Goal: Task Accomplishment & Management: Use online tool/utility

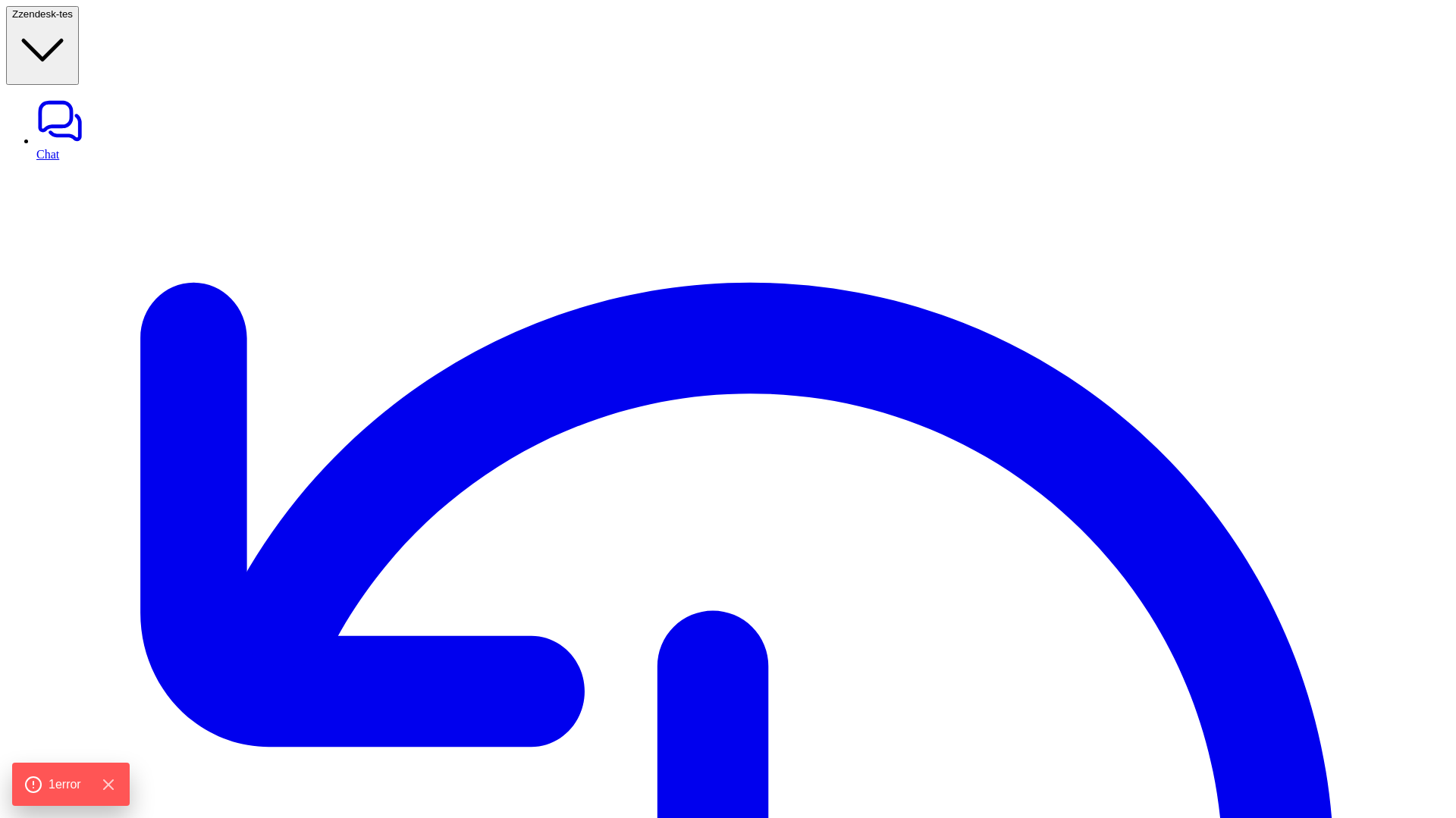
drag, startPoint x: 1210, startPoint y: 47, endPoint x: 1250, endPoint y: 152, distance: 112.4
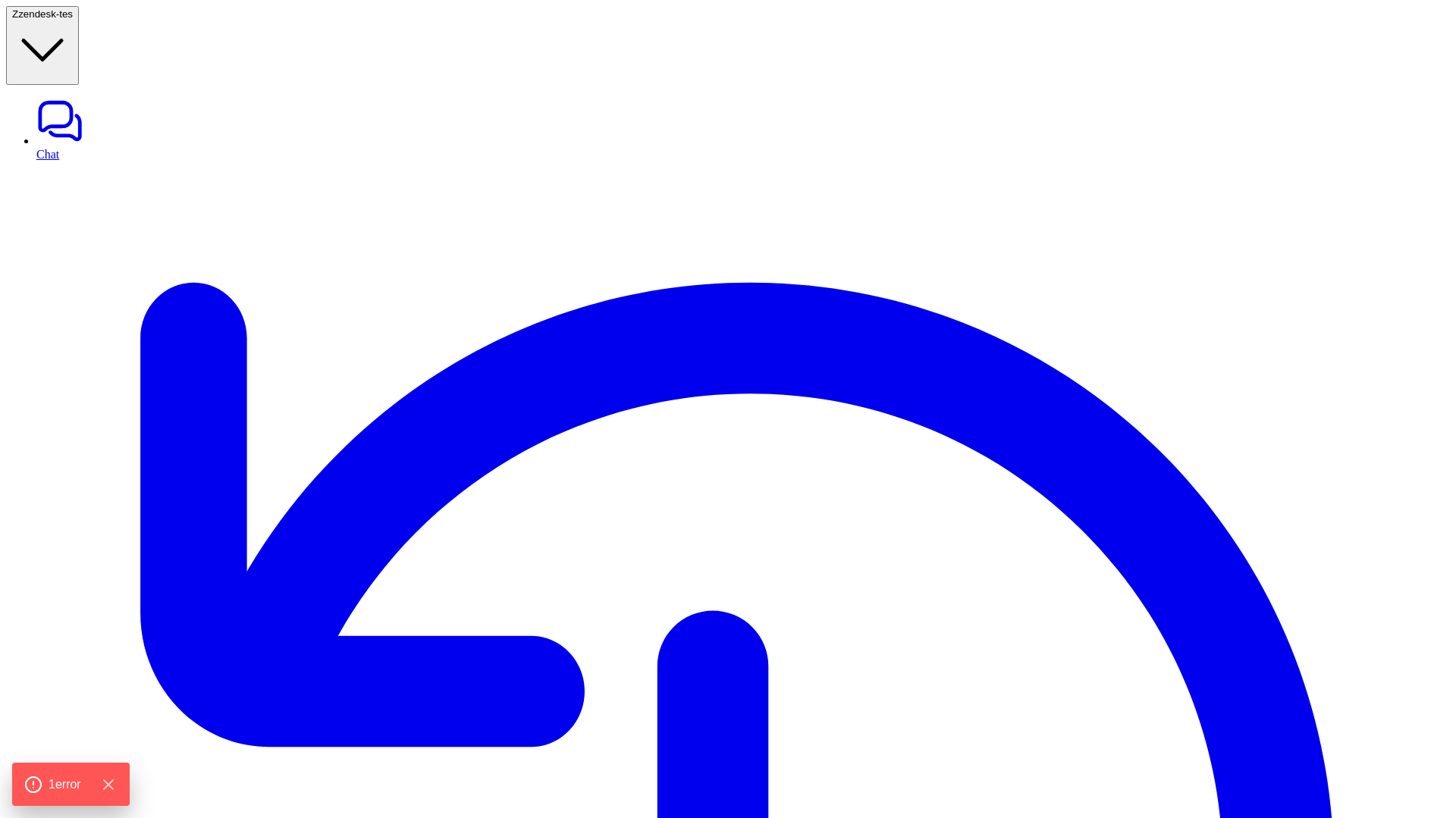
drag, startPoint x: 256, startPoint y: 156, endPoint x: 913, endPoint y: 192, distance: 658.0
